Goal: Task Accomplishment & Management: Manage account settings

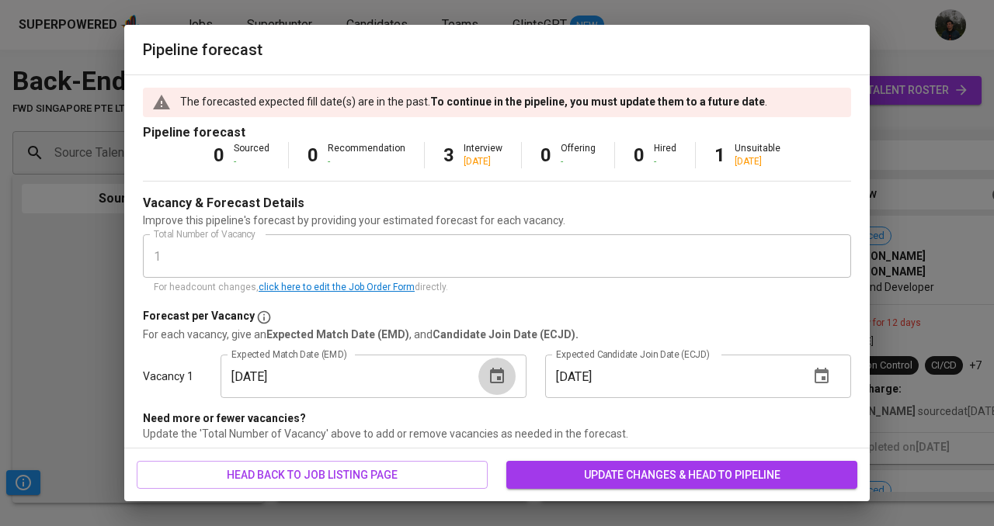
click at [494, 383] on icon "button" at bounding box center [497, 376] width 14 height 16
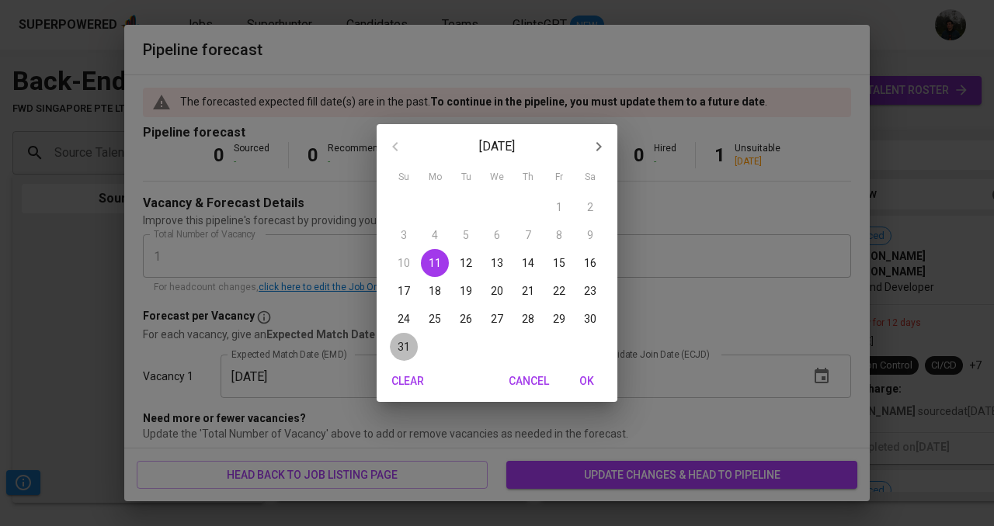
click at [401, 344] on p "31" at bounding box center [403, 347] width 12 height 16
type input "[DATE]"
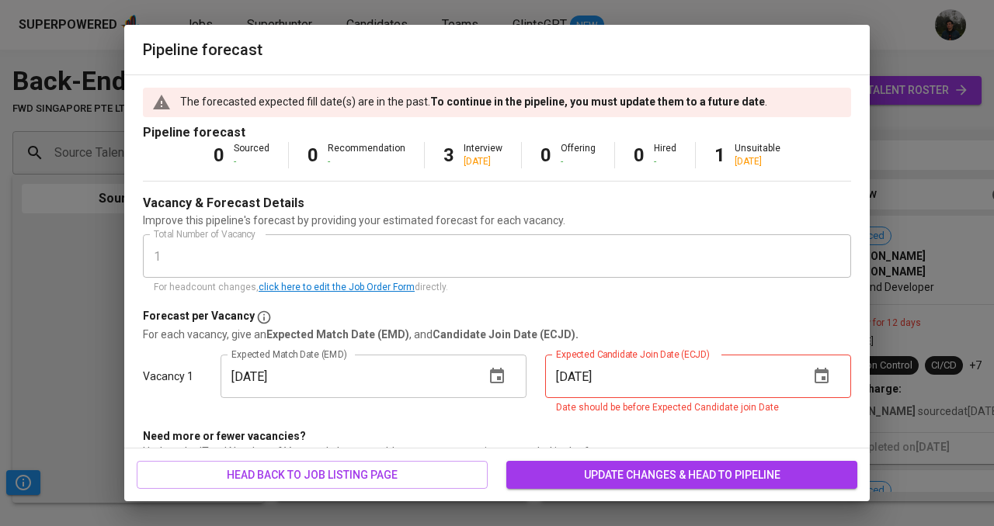
click at [815, 375] on icon "button" at bounding box center [821, 376] width 14 height 16
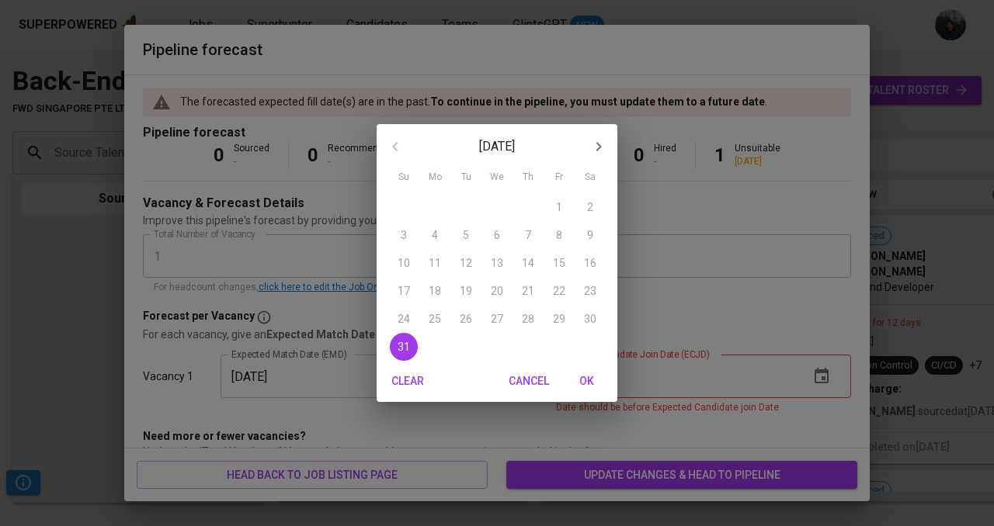
click at [598, 142] on icon "button" at bounding box center [598, 146] width 19 height 19
click at [435, 236] on p "8" at bounding box center [435, 235] width 6 height 16
type input "[DATE]"
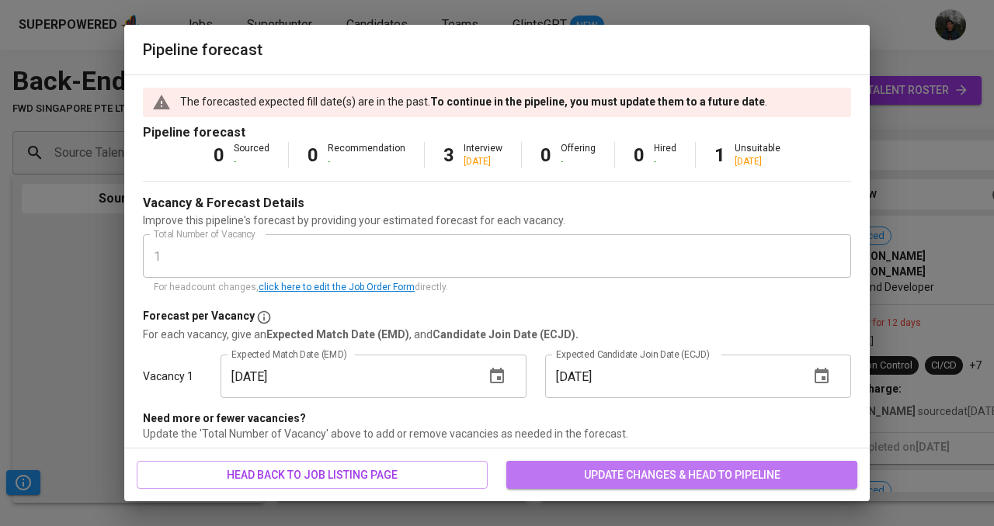
click at [610, 474] on span "update changes & head to pipeline" at bounding box center [682, 475] width 326 height 19
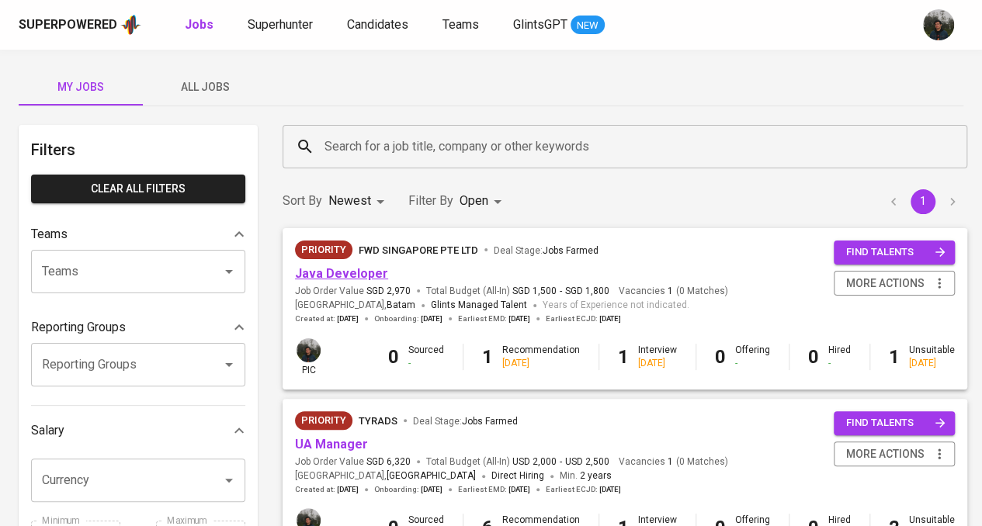
click at [337, 269] on link "Java Developer" at bounding box center [341, 273] width 93 height 15
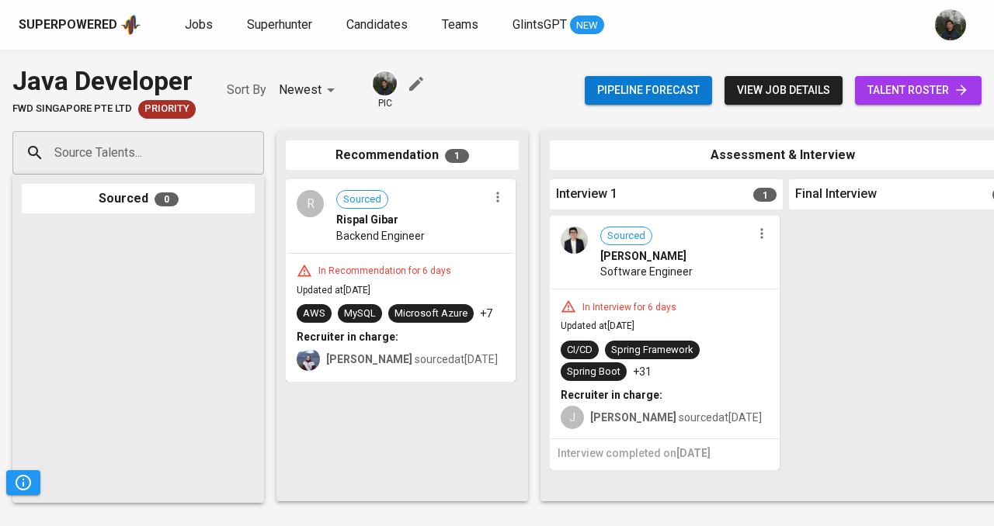
click at [924, 91] on span "talent roster" at bounding box center [918, 90] width 102 height 19
